Goal: Transaction & Acquisition: Download file/media

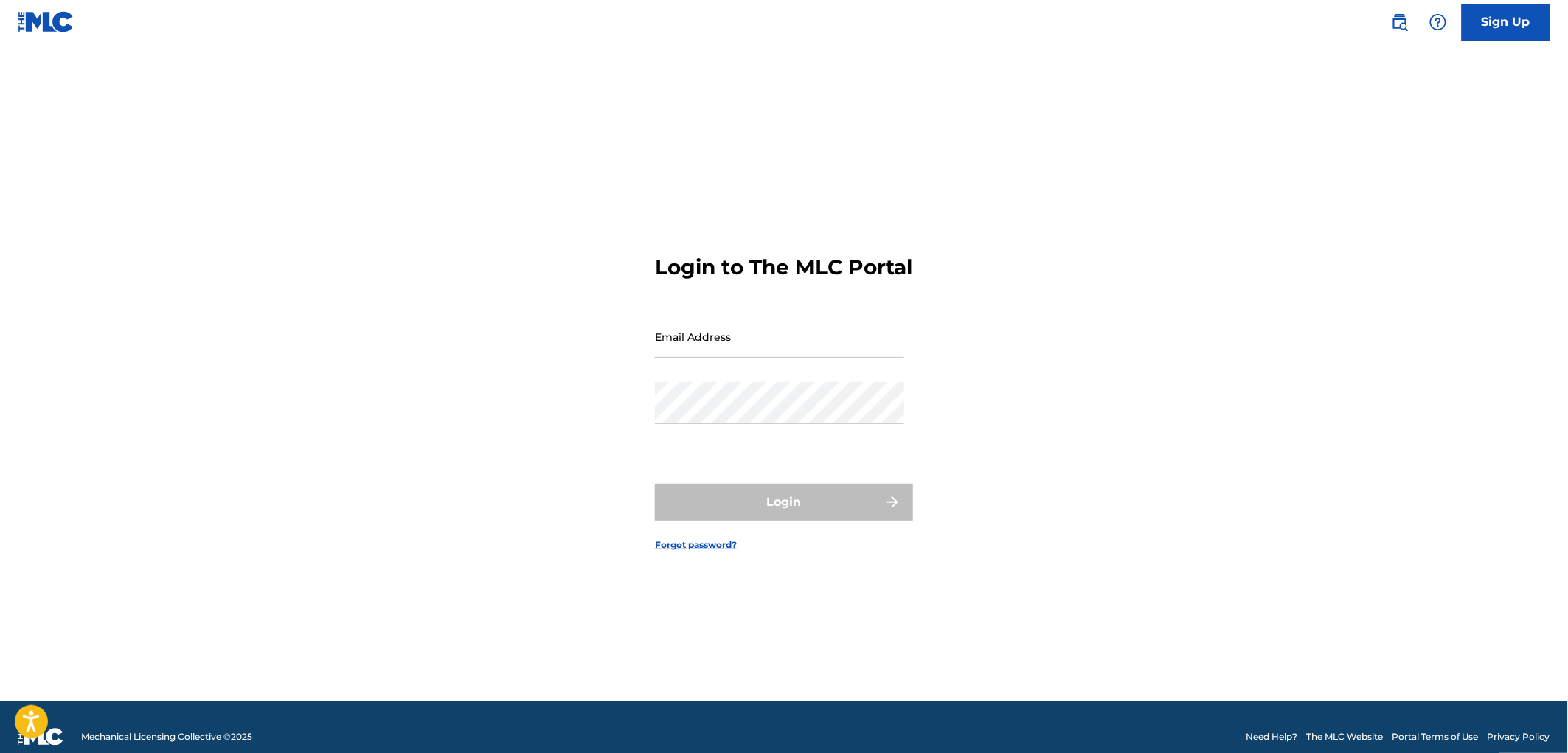
click at [747, 357] on input "Email Address" at bounding box center [780, 336] width 250 height 42
drag, startPoint x: 692, startPoint y: 362, endPoint x: 490, endPoint y: 353, distance: 202.2
click at [490, 353] on div "Login to The MLC Portal Email Address [EMAIL_ADDRESS][DOMAIN_NAME] Password Log…" at bounding box center [784, 391] width 1032 height 620
type input "[PERSON_NAME][EMAIL_ADDRESS][DOMAIN_NAME]"
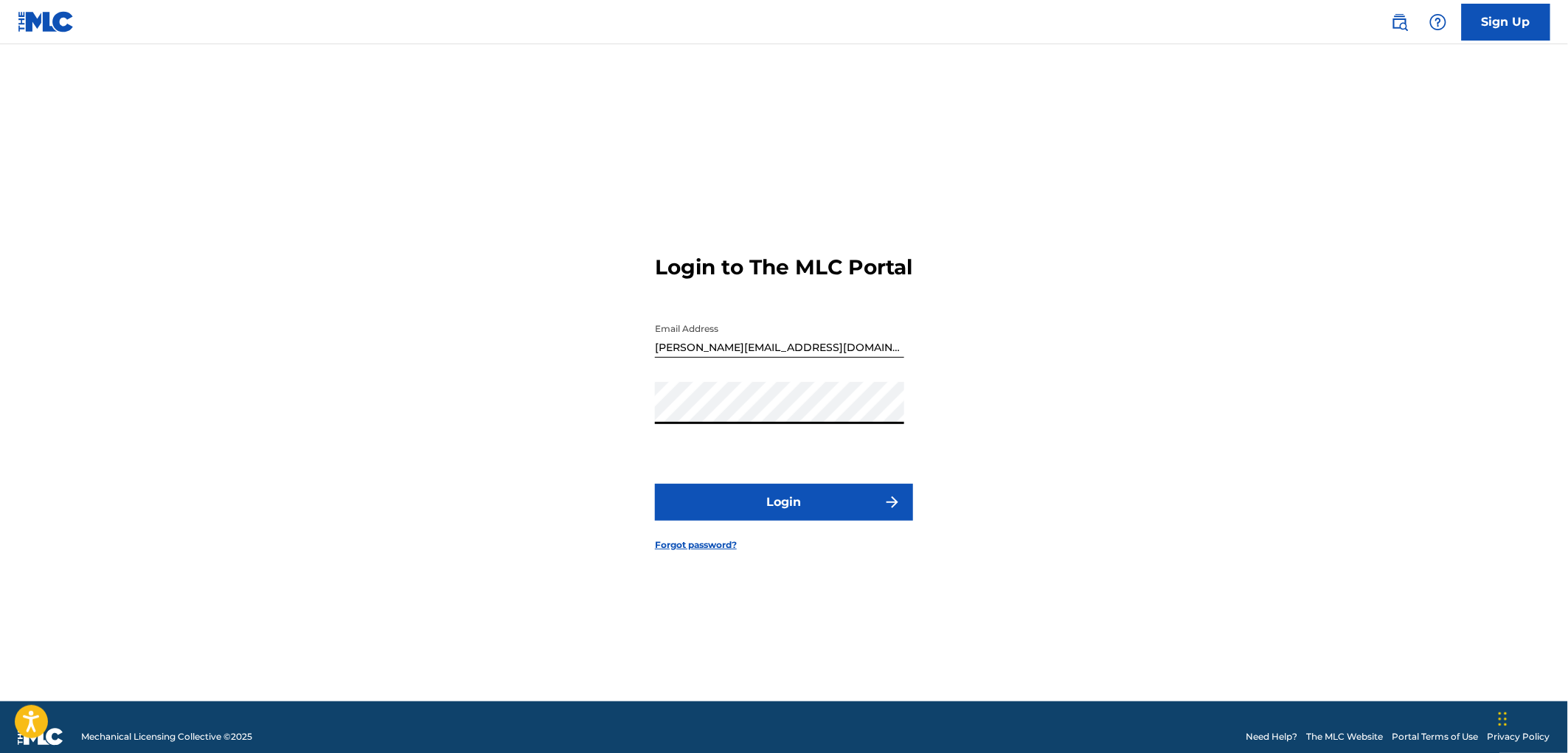
click at [728, 516] on button "Login" at bounding box center [784, 501] width 258 height 37
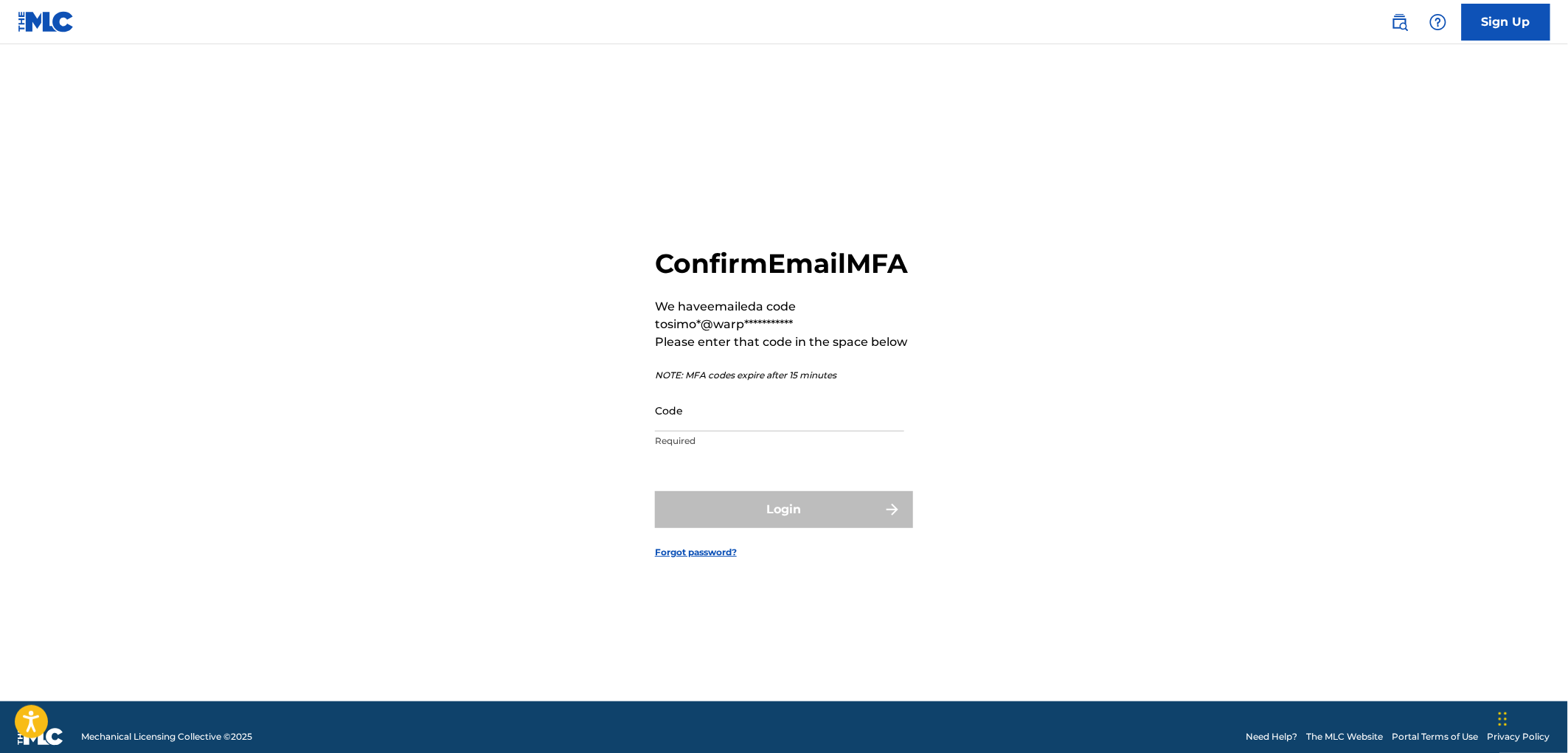
click at [728, 431] on input "Code" at bounding box center [780, 410] width 250 height 42
paste input "027821"
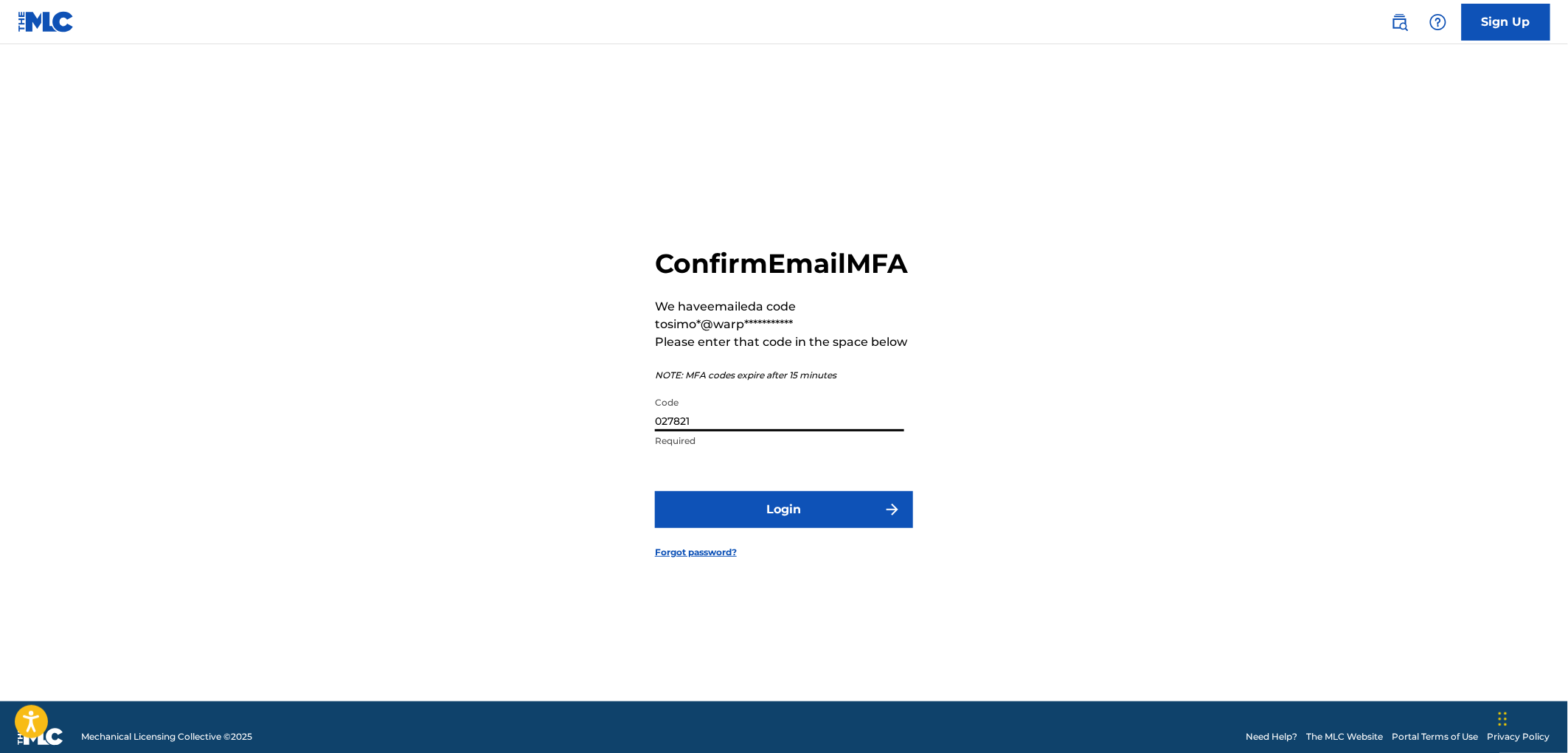
type input "027821"
click at [792, 528] on button "Login" at bounding box center [784, 509] width 258 height 37
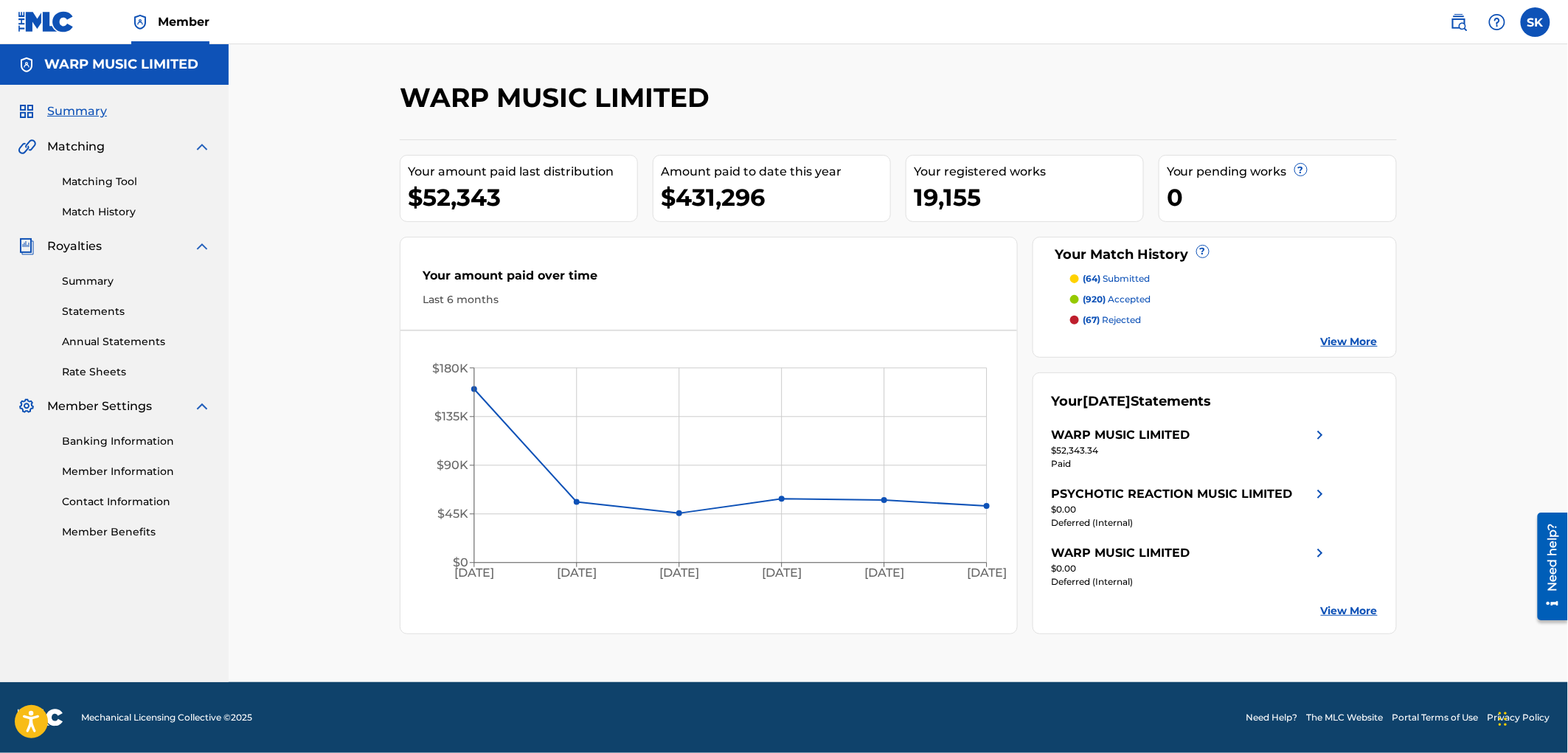
click at [281, 288] on div "WARP MUSIC LIMITED Your amount paid last distribution $52,343 Amount paid to da…" at bounding box center [898, 363] width 1339 height 638
click at [113, 311] on link "Statements" at bounding box center [137, 312] width 149 height 16
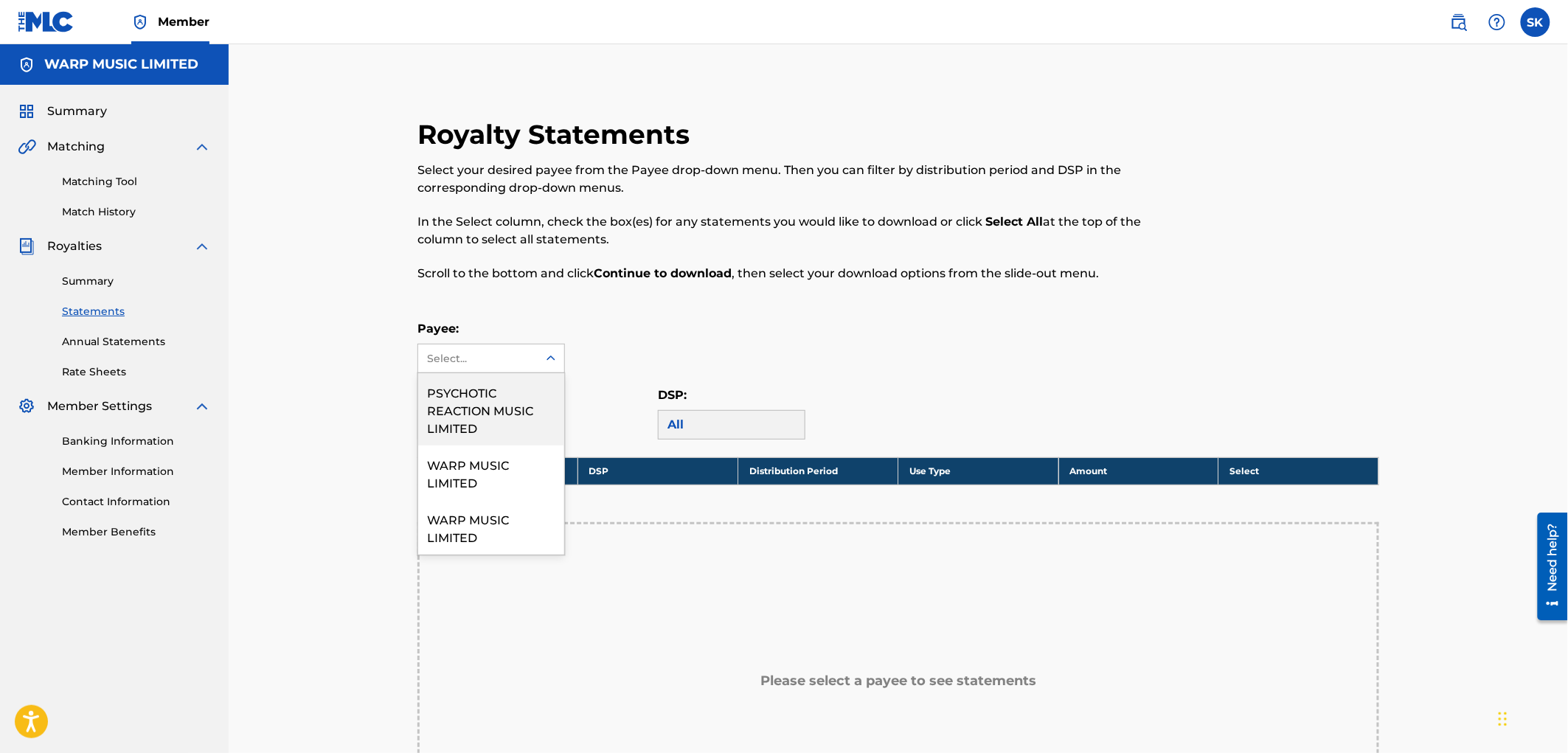
click at [456, 356] on div "Select..." at bounding box center [477, 359] width 100 height 16
click at [167, 338] on link "Annual Statements" at bounding box center [137, 342] width 149 height 16
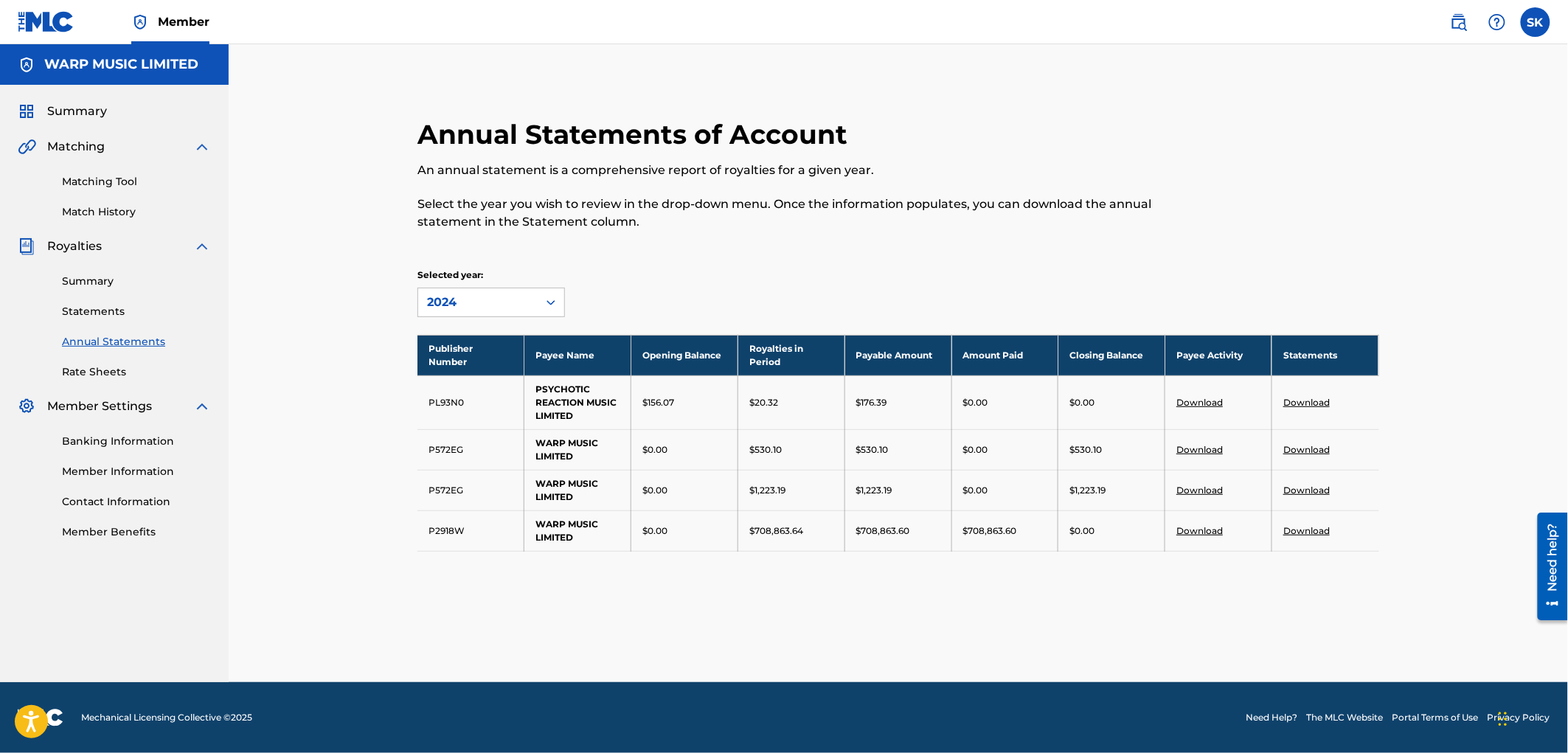
click at [99, 275] on link "Summary" at bounding box center [137, 281] width 149 height 16
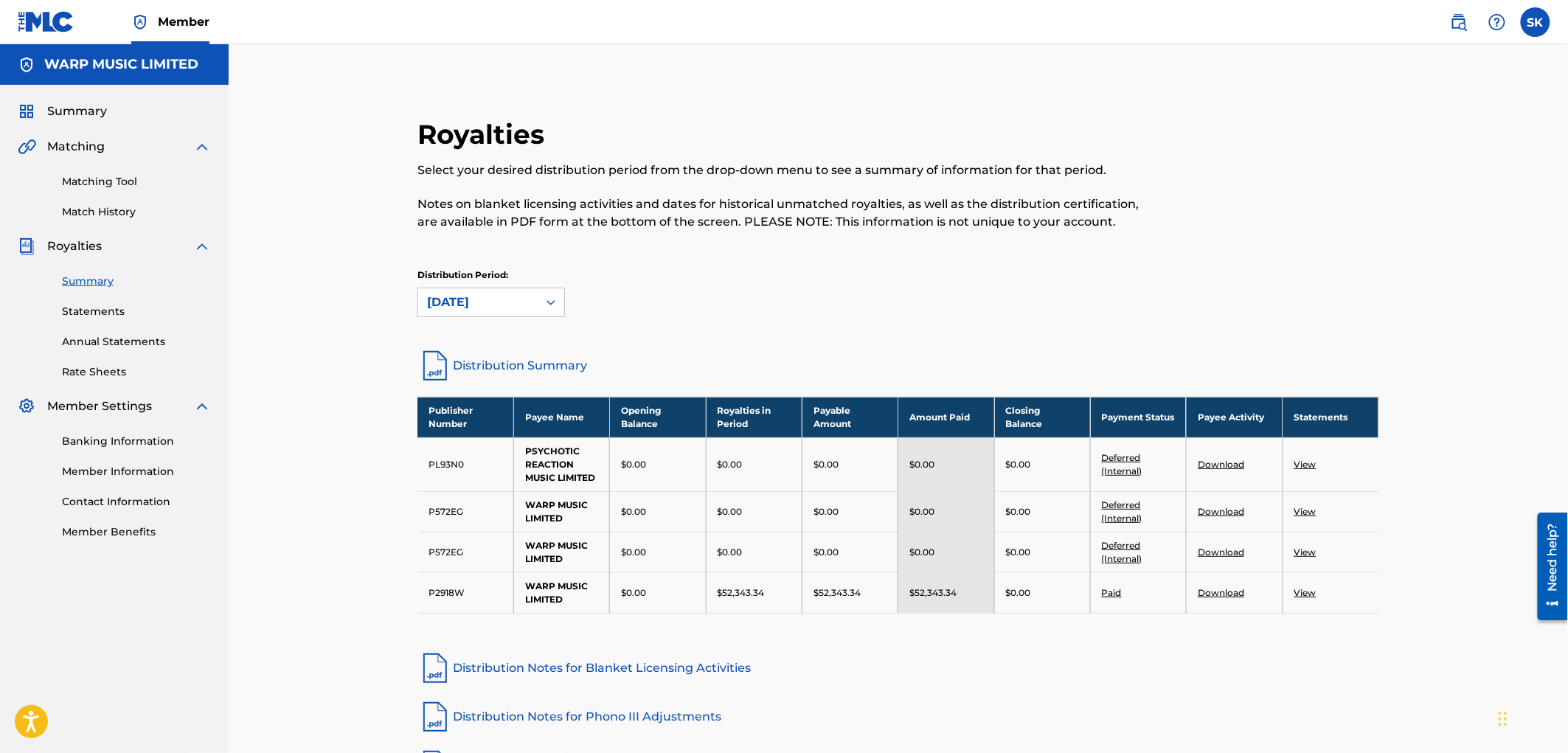
click at [327, 399] on div "Royalties Select your desired distribution period from the drop-down menu to se…" at bounding box center [898, 462] width 1339 height 836
click at [1234, 602] on td "Download" at bounding box center [1234, 592] width 96 height 40
click at [1221, 592] on link "Download" at bounding box center [1221, 592] width 47 height 11
